Goal: Find contact information: Find contact information

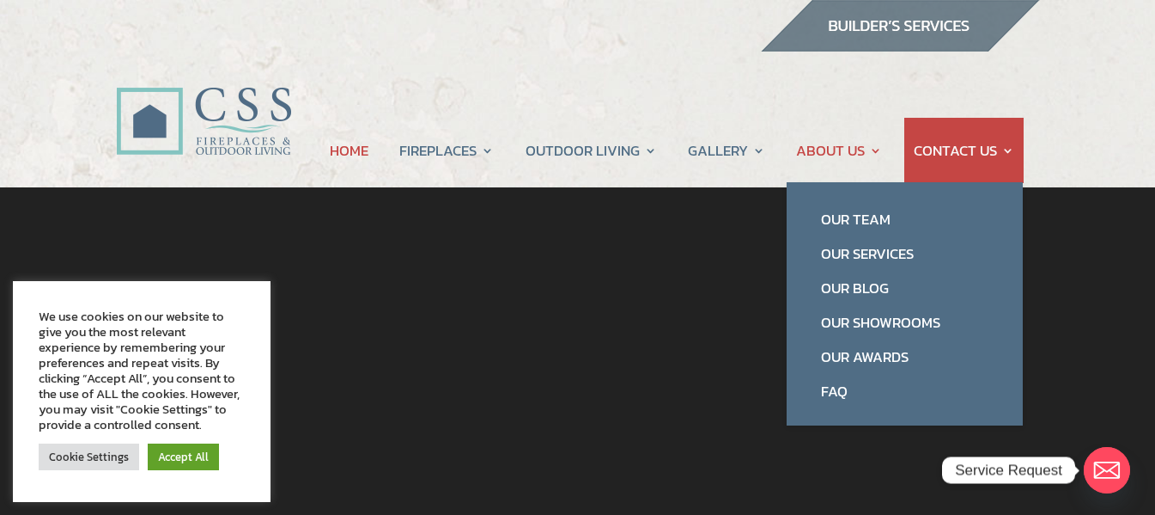
click at [844, 138] on link "ABOUT US" at bounding box center [839, 150] width 86 height 65
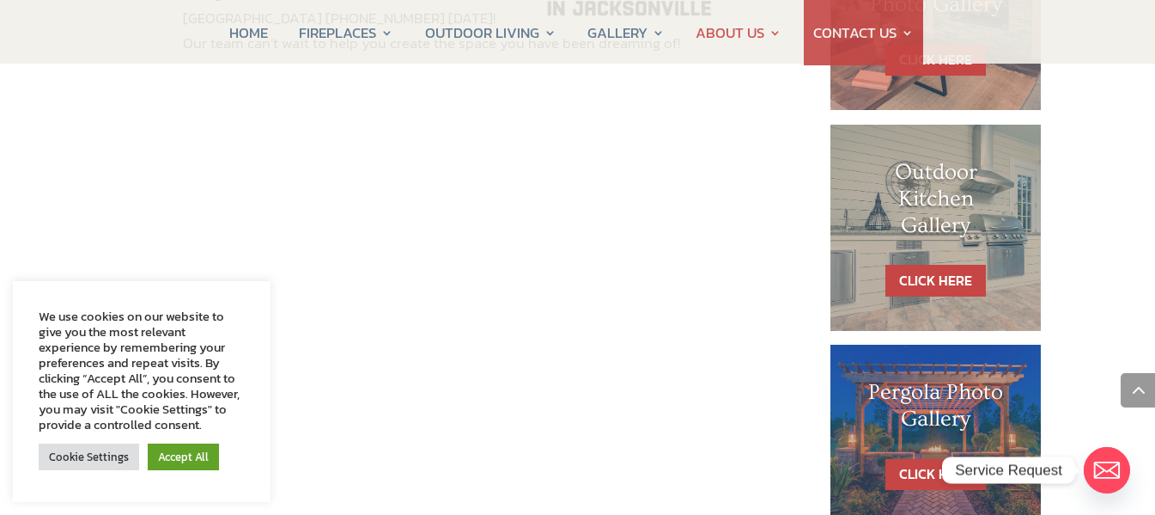
scroll to position [751, 0]
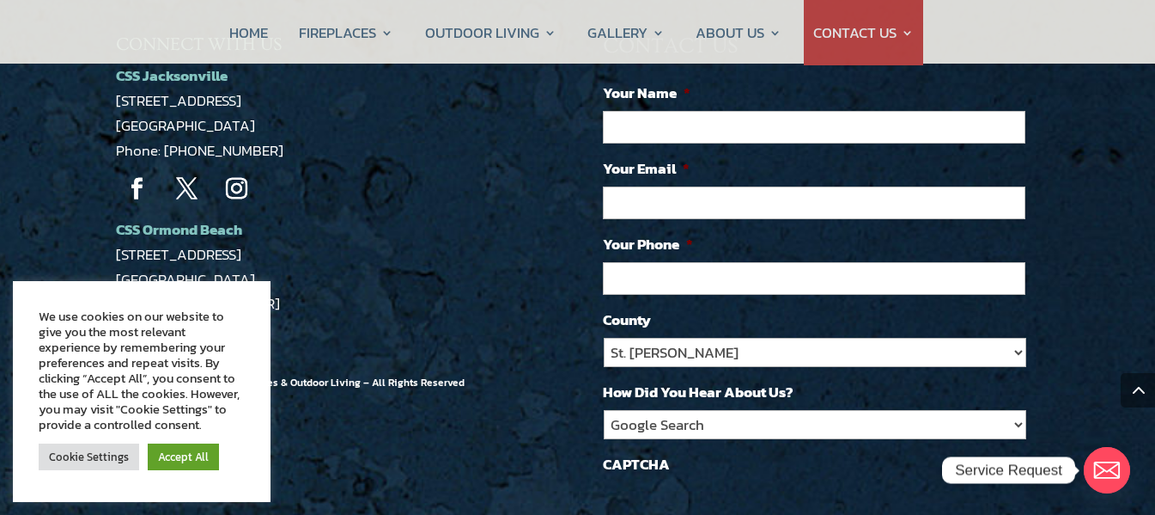
scroll to position [1546, 0]
